Goal: Communication & Community: Answer question/provide support

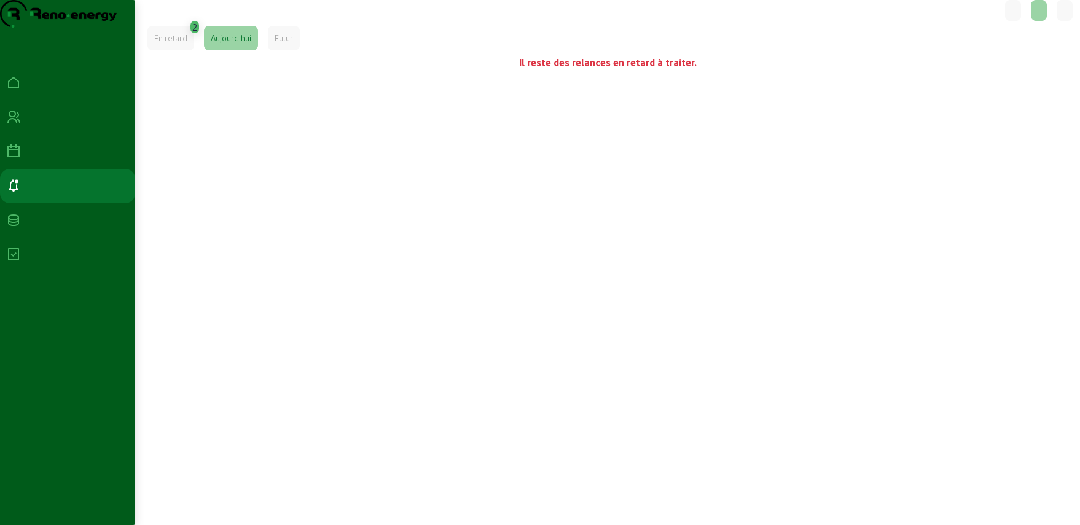
click at [162, 50] on div "En retard" at bounding box center [171, 38] width 47 height 25
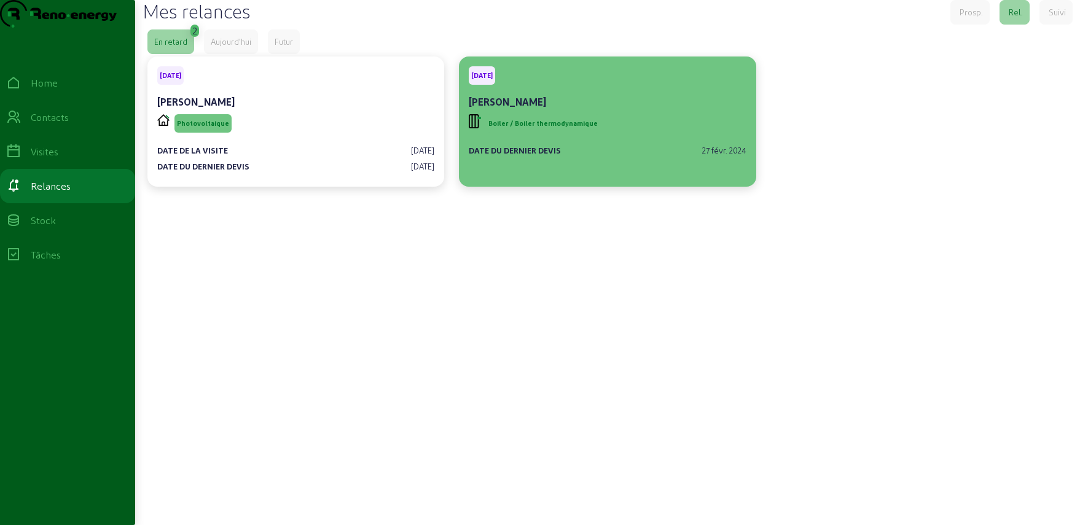
click at [599, 156] on div "Date du dernier devis 27 févr. 2024" at bounding box center [607, 150] width 277 height 11
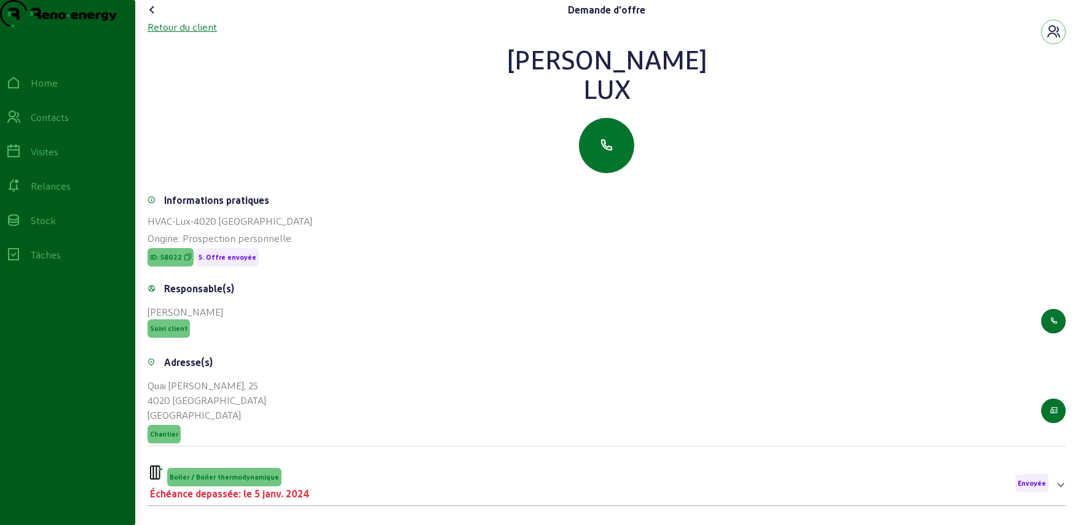
click at [195, 34] on div "Retour du client" at bounding box center [182, 27] width 69 height 15
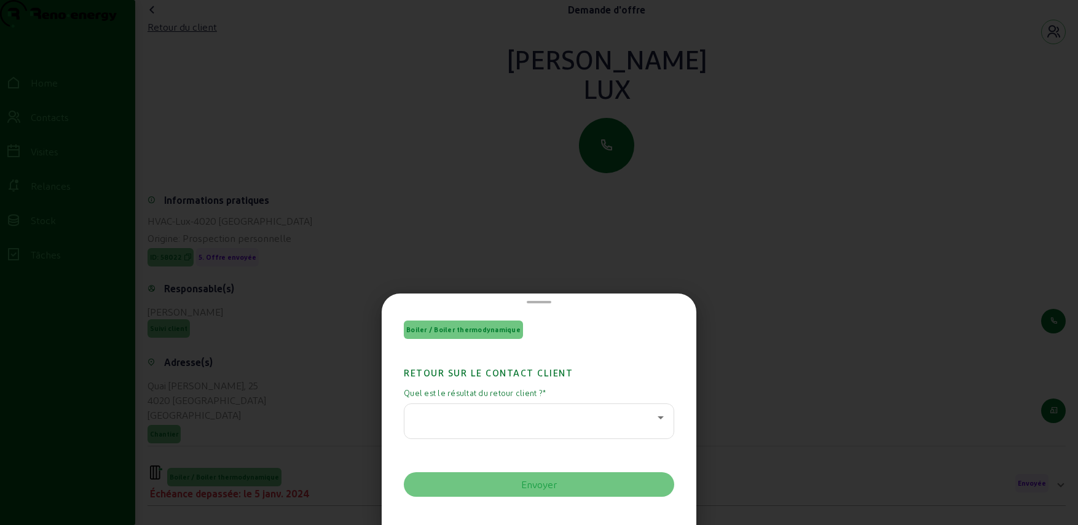
click at [508, 419] on div at bounding box center [535, 418] width 243 height 15
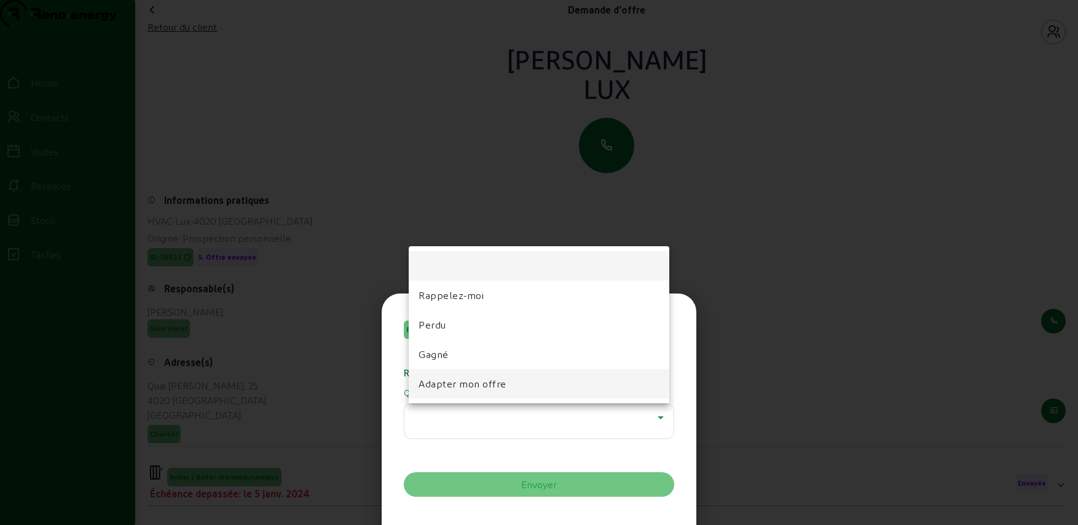
click at [508, 372] on mat-option "Adapter mon offre" at bounding box center [539, 384] width 261 height 30
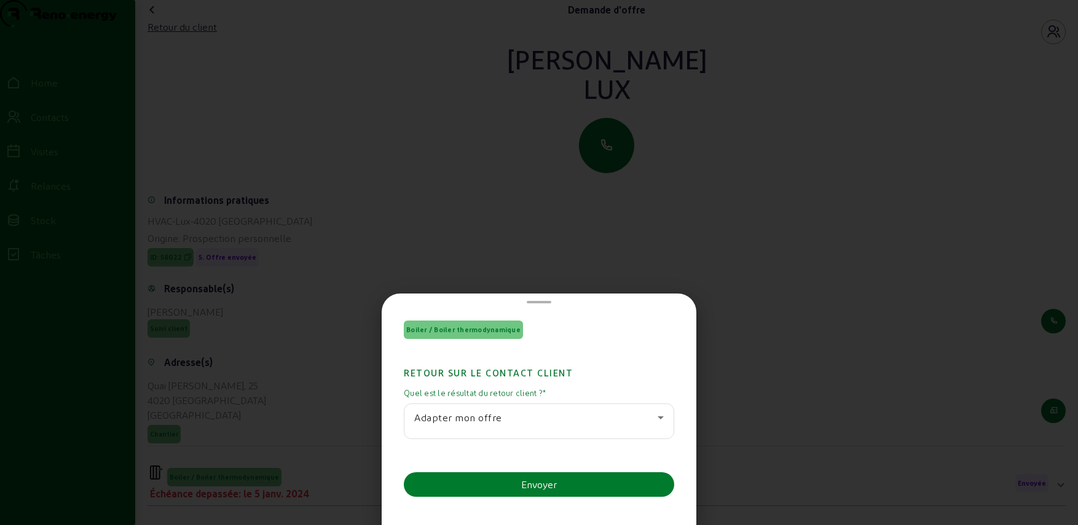
click at [562, 486] on button "Envoyer" at bounding box center [539, 485] width 270 height 25
